Goal: Register for event/course

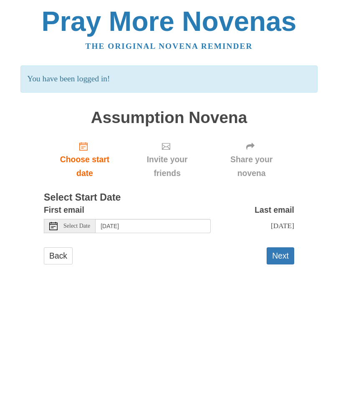
click at [73, 225] on span "Select Date" at bounding box center [76, 226] width 27 height 6
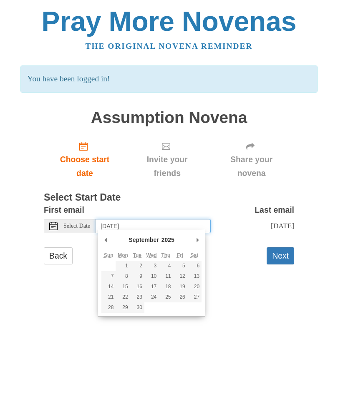
type input "[DATE]"
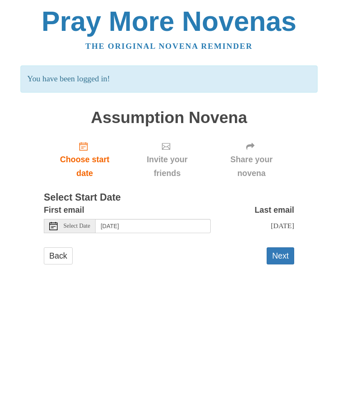
click at [280, 252] on button "Next" at bounding box center [281, 255] width 28 height 17
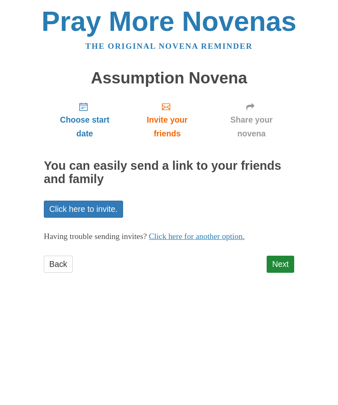
click at [286, 263] on link "Next" at bounding box center [281, 264] width 28 height 17
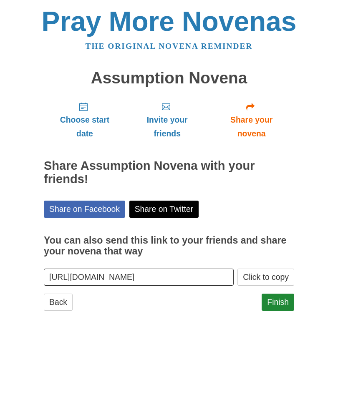
click at [276, 302] on link "Finish" at bounding box center [278, 302] width 33 height 17
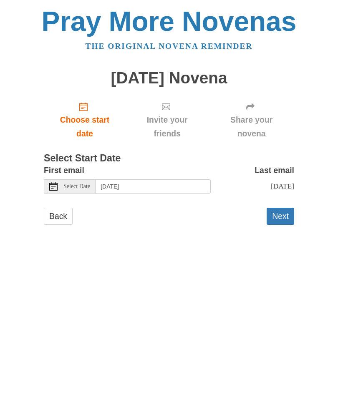
click at [82, 184] on span "Select Date" at bounding box center [76, 187] width 27 height 6
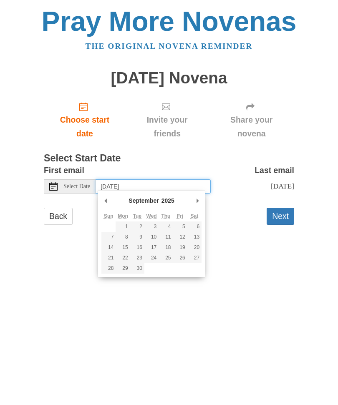
type input "Thursday, September 4th"
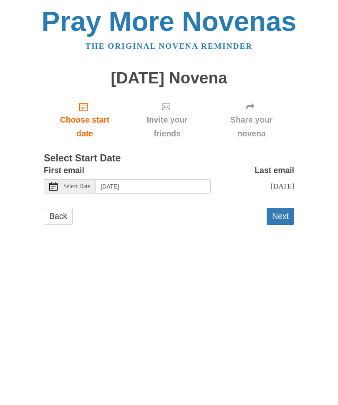
click at [282, 217] on button "Next" at bounding box center [281, 216] width 28 height 17
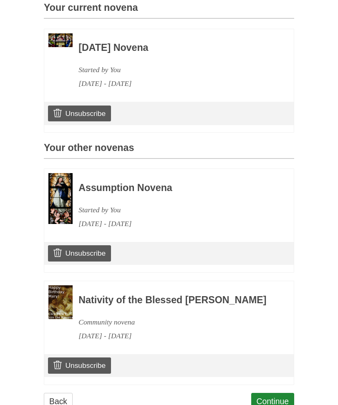
scroll to position [235, 0]
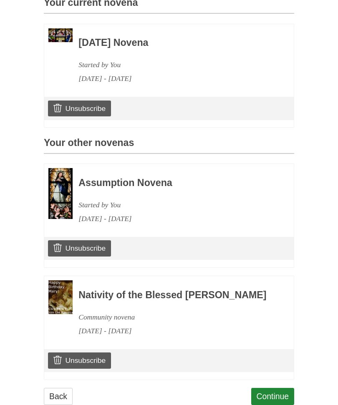
click at [282, 403] on link "Continue" at bounding box center [272, 396] width 43 height 17
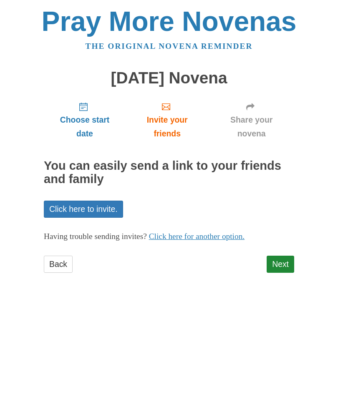
click at [284, 260] on link "Next" at bounding box center [281, 264] width 28 height 17
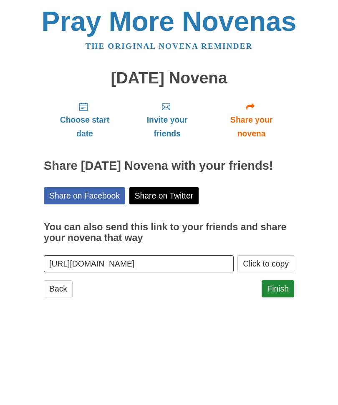
click at [274, 298] on link "Finish" at bounding box center [278, 288] width 33 height 17
